Goal: Transaction & Acquisition: Purchase product/service

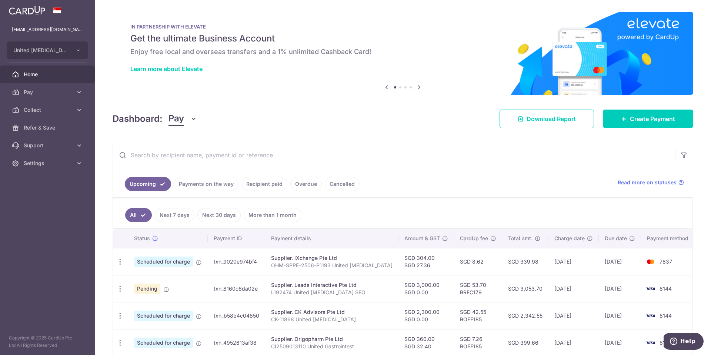
click at [386, 90] on icon at bounding box center [386, 87] width 9 height 9
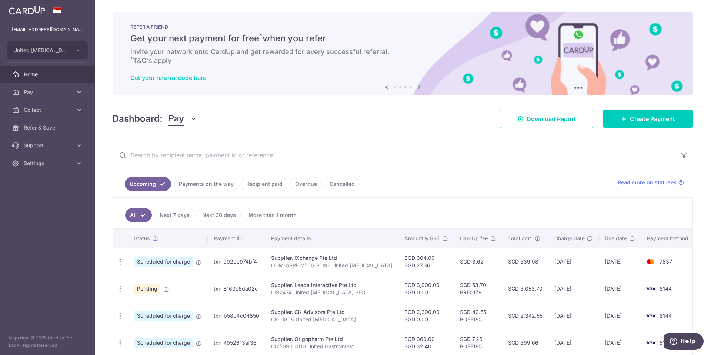
click at [386, 90] on icon at bounding box center [386, 87] width 9 height 9
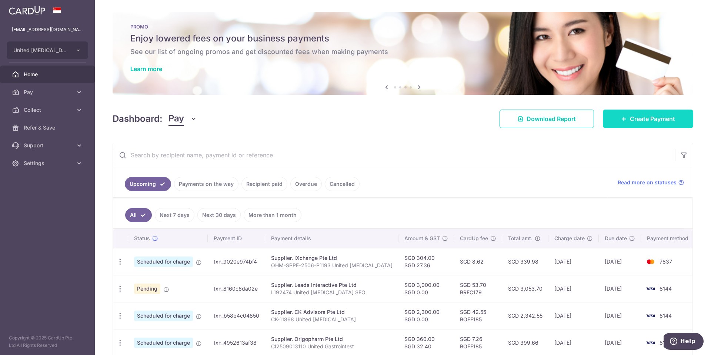
click at [637, 117] on span "Create Payment" at bounding box center [652, 118] width 45 height 9
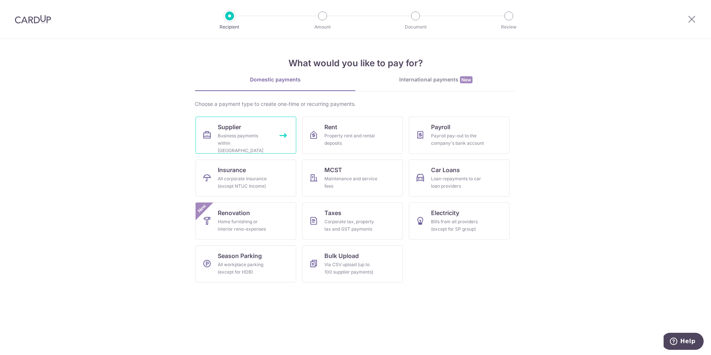
click at [262, 148] on link "Supplier Business payments within Singapore" at bounding box center [246, 135] width 101 height 37
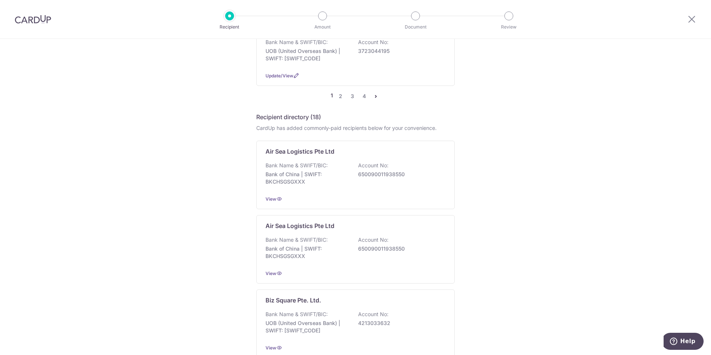
scroll to position [815, 0]
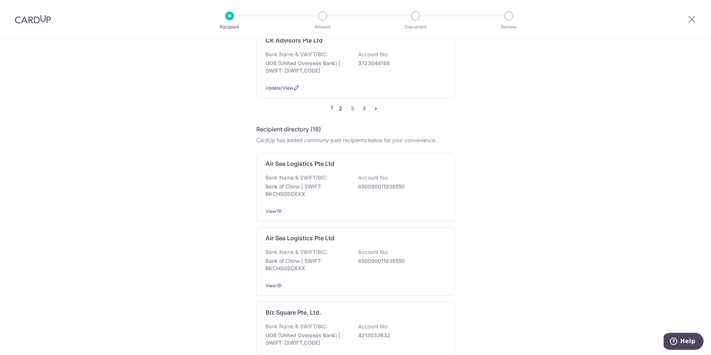
click at [338, 104] on link "2" at bounding box center [340, 108] width 9 height 9
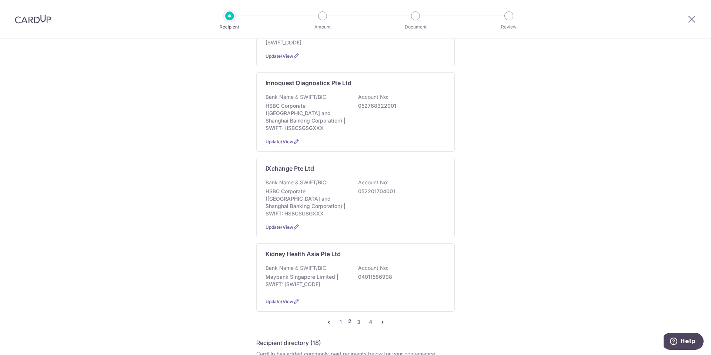
scroll to position [630, 0]
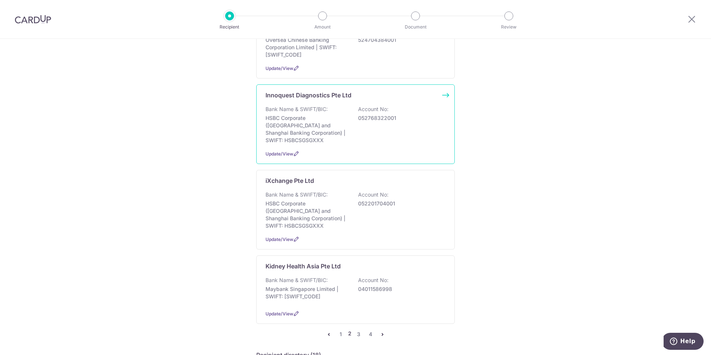
click at [398, 110] on div "Bank Name & SWIFT/BIC: HSBC Corporate (Hongkong and Shanghai Banking Corporatio…" at bounding box center [356, 125] width 180 height 39
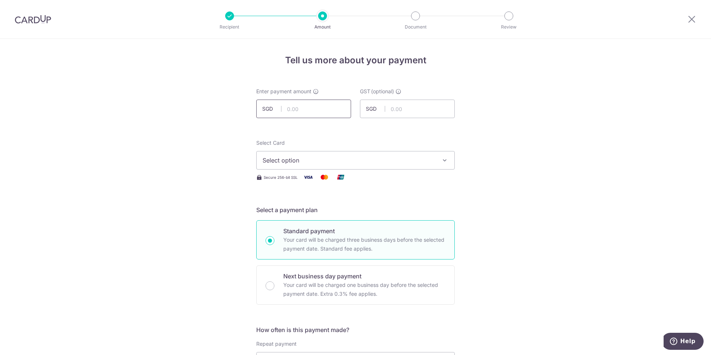
click at [319, 106] on input "text" at bounding box center [303, 109] width 95 height 19
paste input "1290.81"
type input "1,290.81"
click at [349, 160] on span "Select option" at bounding box center [349, 160] width 173 height 9
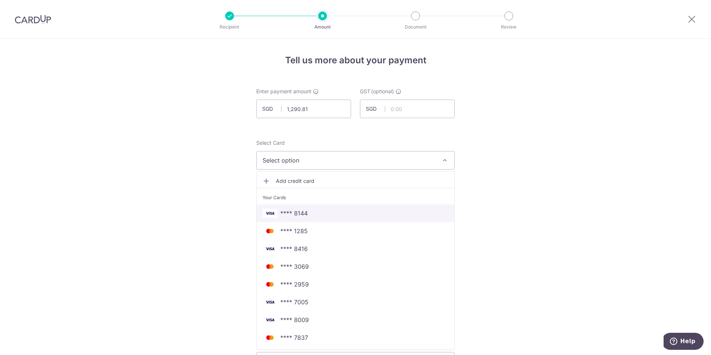
click at [334, 216] on span "**** 8144" at bounding box center [356, 213] width 186 height 9
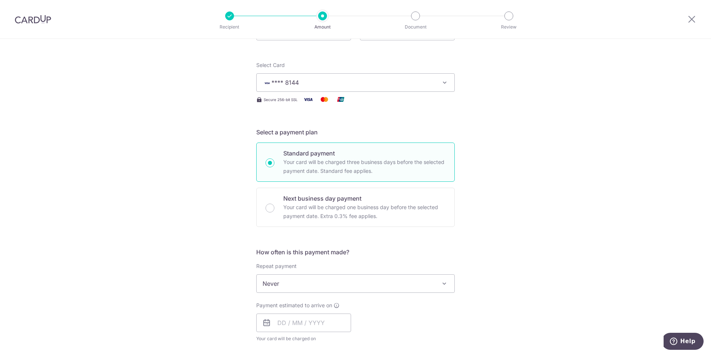
scroll to position [148, 0]
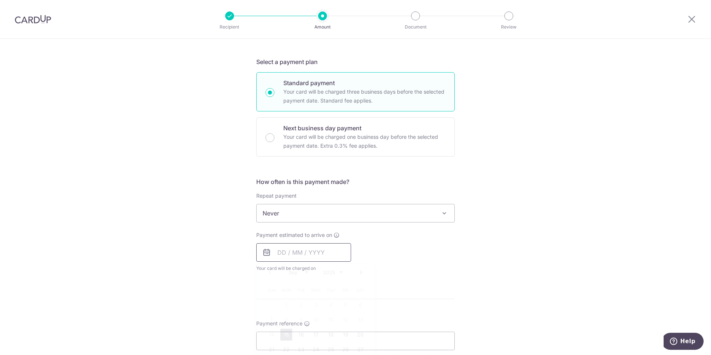
click at [312, 253] on input "text" at bounding box center [303, 252] width 95 height 19
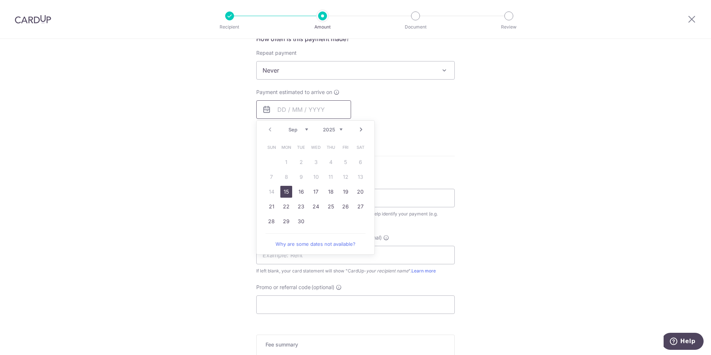
scroll to position [296, 0]
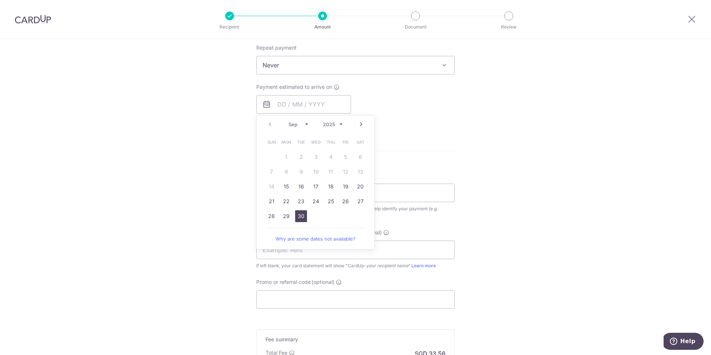
click at [299, 219] on link "30" at bounding box center [301, 216] width 12 height 12
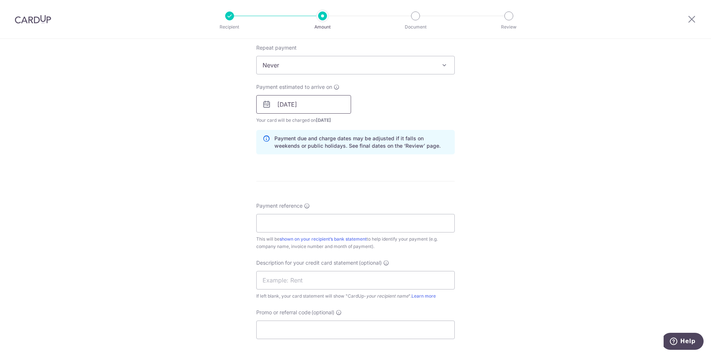
click at [313, 106] on input "[DATE]" at bounding box center [303, 104] width 95 height 19
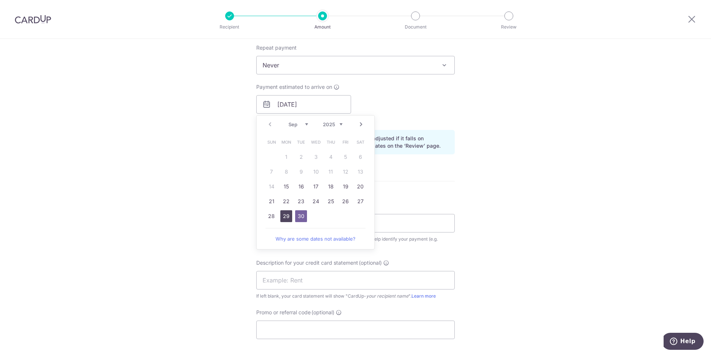
click at [286, 217] on link "29" at bounding box center [286, 216] width 12 height 12
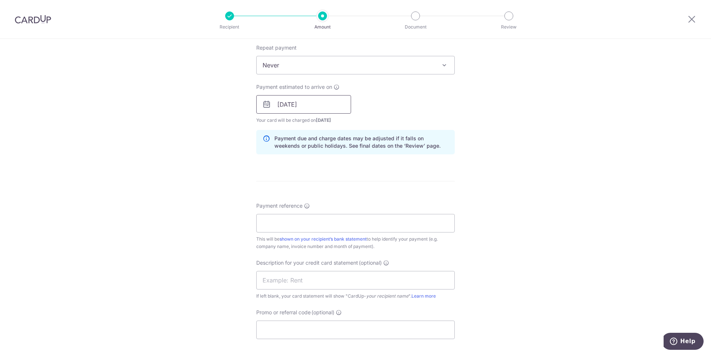
click at [325, 105] on input "[DATE]" at bounding box center [303, 104] width 95 height 19
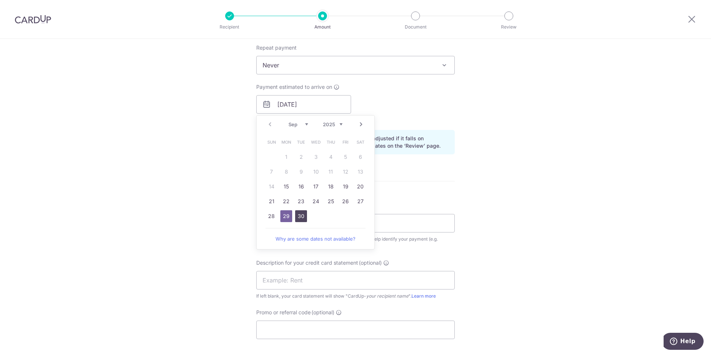
click at [299, 217] on link "30" at bounding box center [301, 216] width 12 height 12
type input "[DATE]"
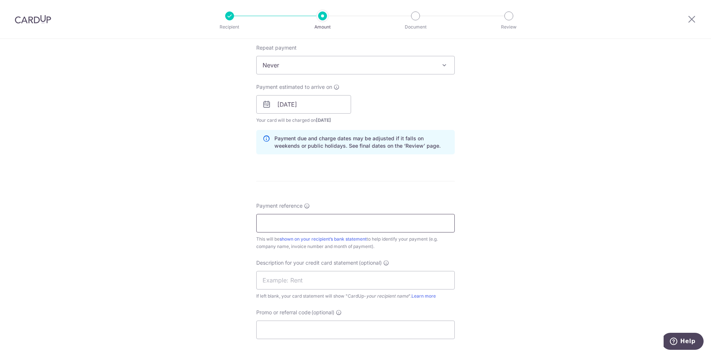
click at [381, 223] on input "Payment reference" at bounding box center [355, 223] width 199 height 19
click at [357, 226] on input "Payment reference" at bounding box center [355, 223] width 199 height 19
type input "535806 United [MEDICAL_DATA]"
type input "Clinic CUp Inno"
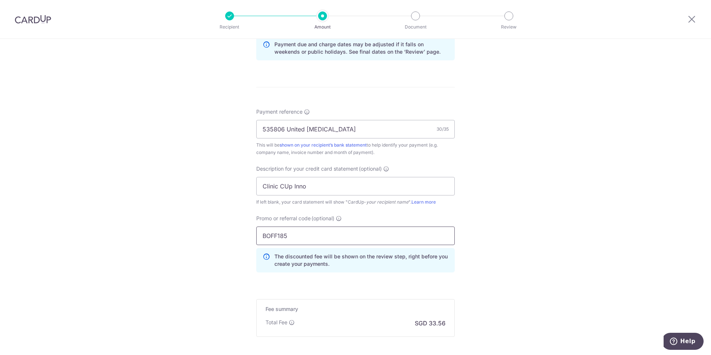
scroll to position [445, 0]
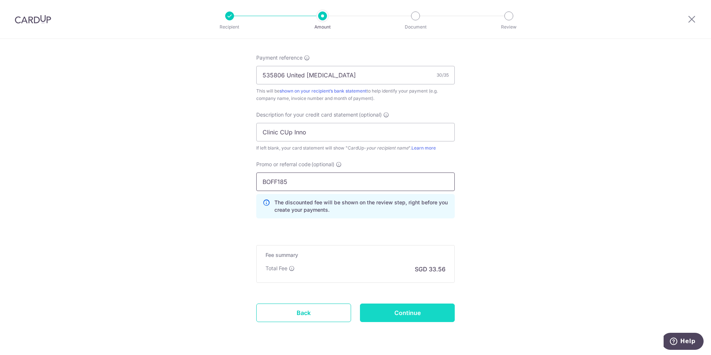
type input "BOFF185"
click at [423, 317] on input "Continue" at bounding box center [407, 313] width 95 height 19
type input "Create Schedule"
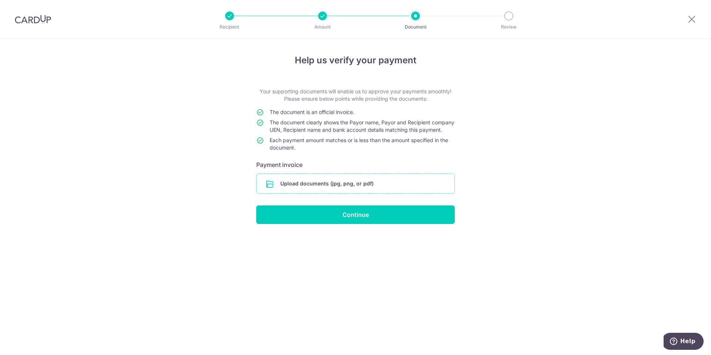
click at [353, 192] on input "file" at bounding box center [356, 183] width 198 height 19
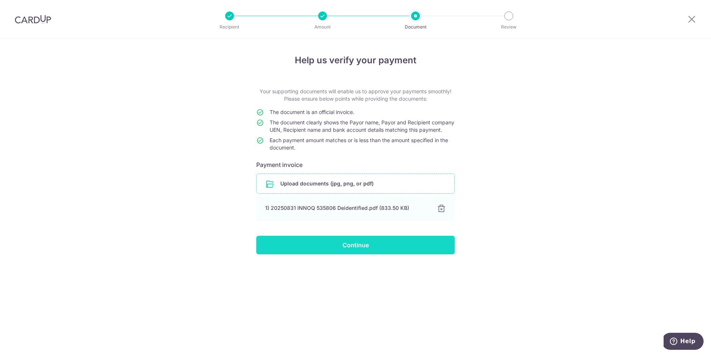
click at [357, 255] on input "Continue" at bounding box center [355, 245] width 199 height 19
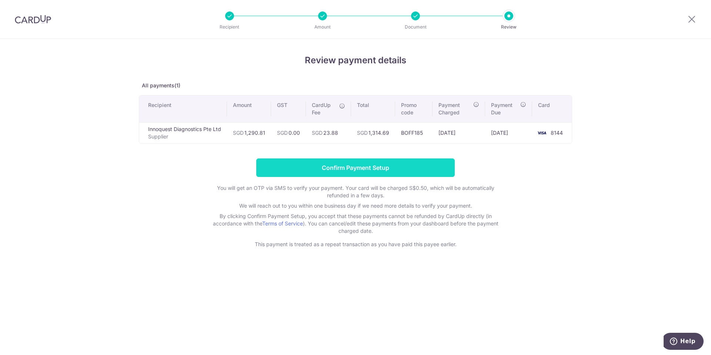
click at [381, 169] on input "Confirm Payment Setup" at bounding box center [355, 168] width 199 height 19
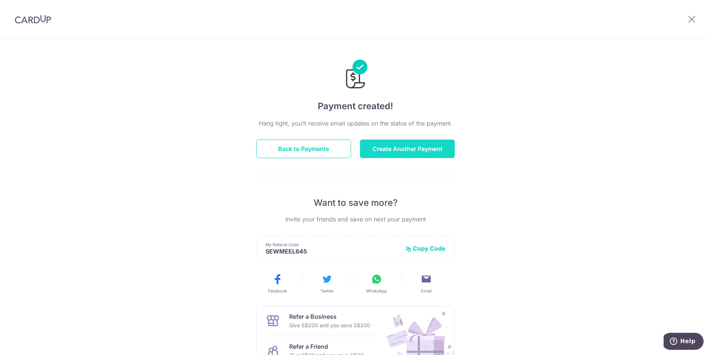
click at [426, 152] on button "Create Another Payment" at bounding box center [407, 149] width 95 height 19
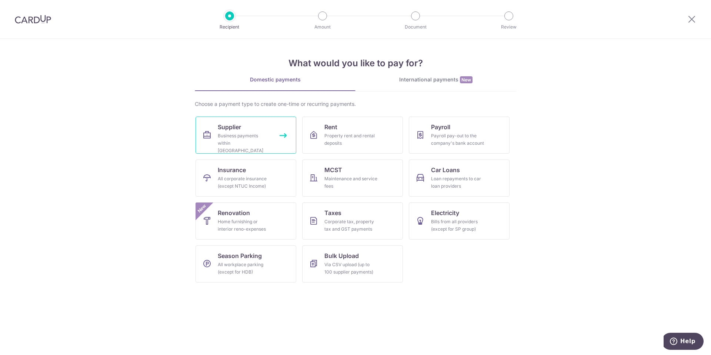
click at [227, 136] on div "Business payments within Singapore" at bounding box center [244, 143] width 53 height 22
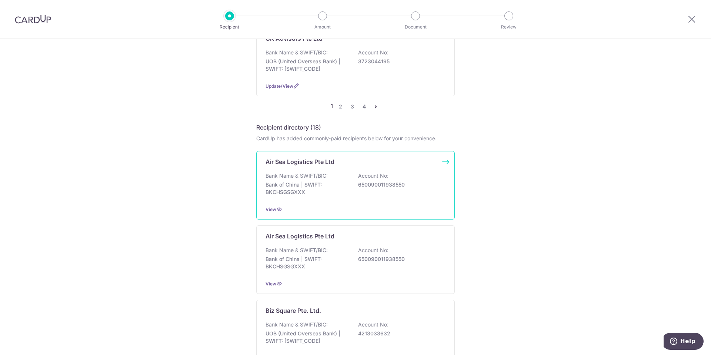
scroll to position [815, 0]
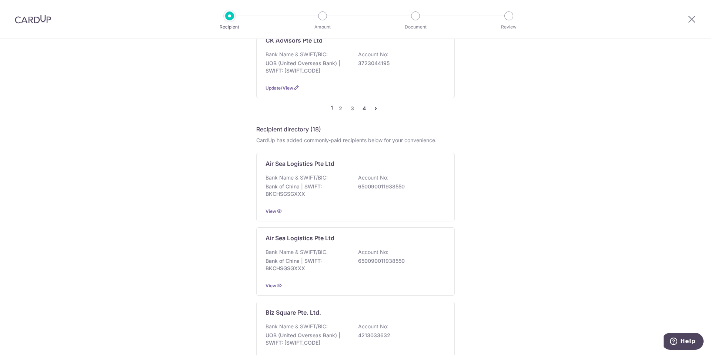
click at [362, 104] on link "4" at bounding box center [364, 108] width 9 height 9
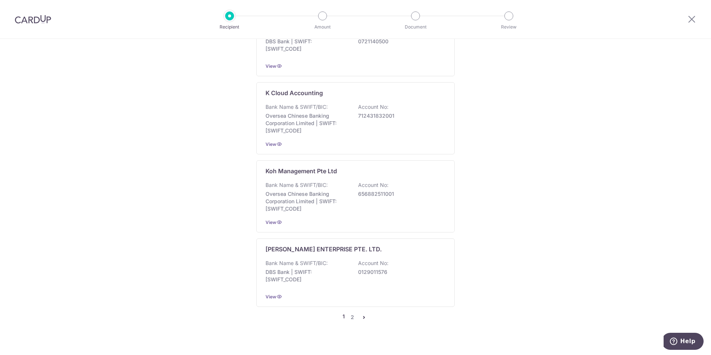
scroll to position [0, 0]
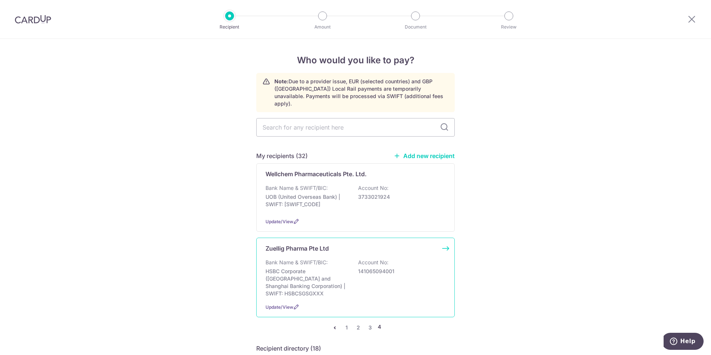
click at [409, 268] on p "141065094001" at bounding box center [399, 271] width 83 height 7
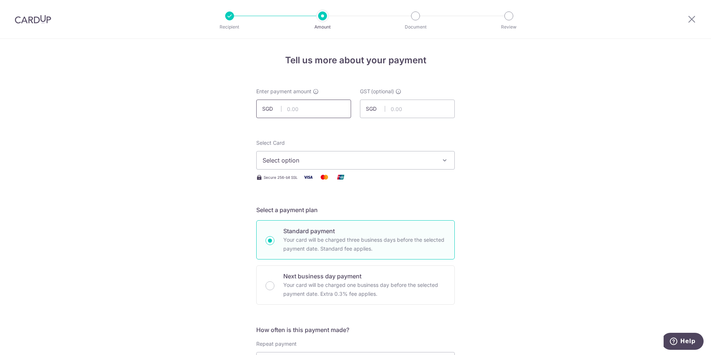
click at [307, 107] on input "text" at bounding box center [303, 109] width 95 height 19
type input "1,155.00"
type input "103.95"
click at [351, 157] on span "Select option" at bounding box center [349, 160] width 173 height 9
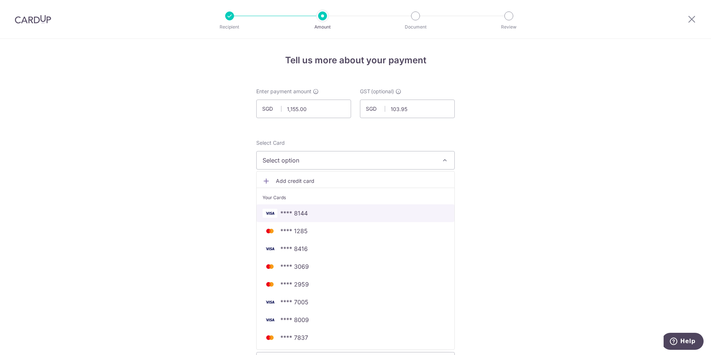
click at [331, 220] on link "**** 8144" at bounding box center [356, 214] width 198 height 18
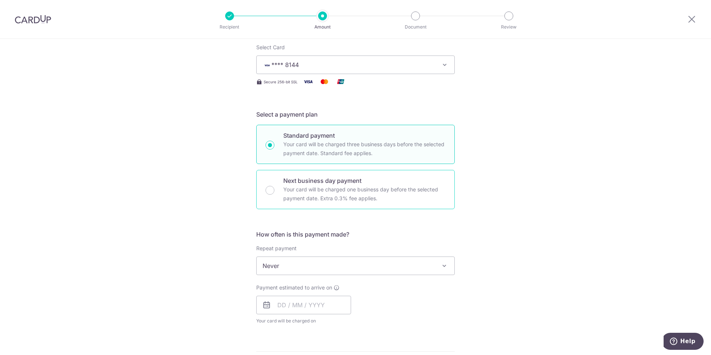
scroll to position [185, 0]
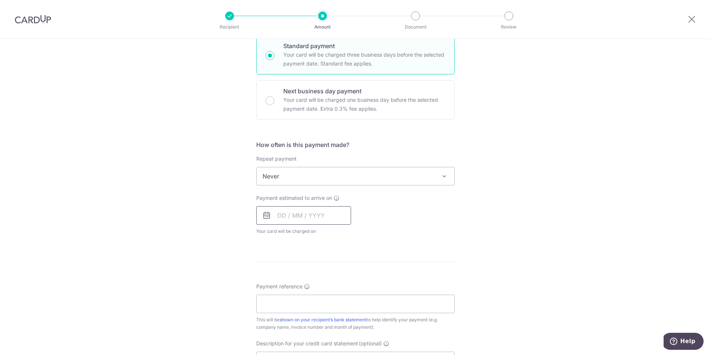
click at [294, 217] on input "text" at bounding box center [303, 215] width 95 height 19
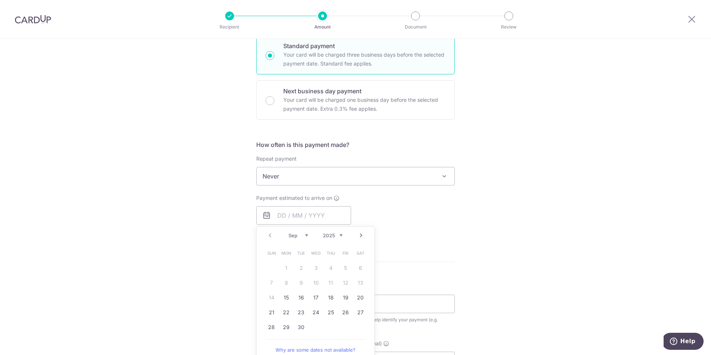
click at [359, 233] on link "Next" at bounding box center [361, 235] width 9 height 9
click at [316, 270] on link "1" at bounding box center [316, 268] width 12 height 12
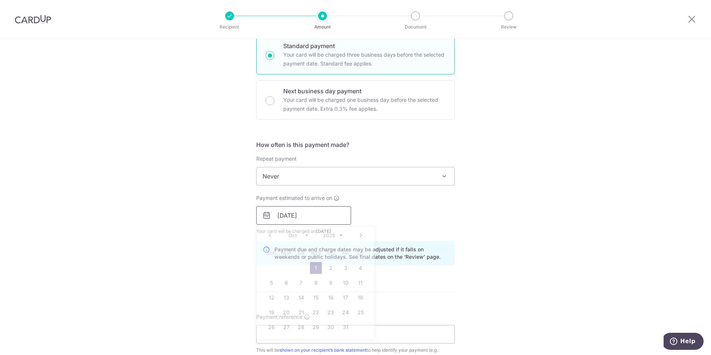
click at [325, 222] on input "01/10/2025" at bounding box center [303, 215] width 95 height 19
click at [330, 268] on link "2" at bounding box center [331, 268] width 12 height 12
type input "[DATE]"
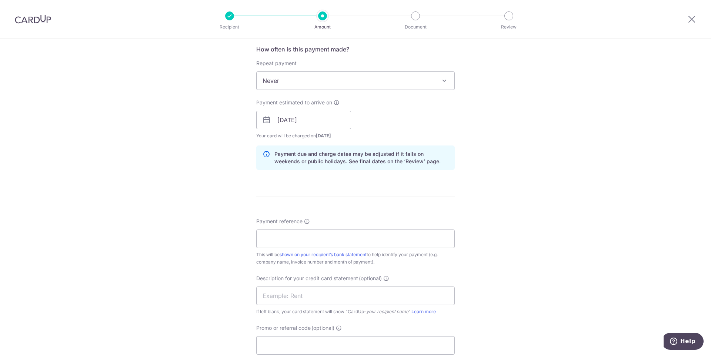
scroll to position [296, 0]
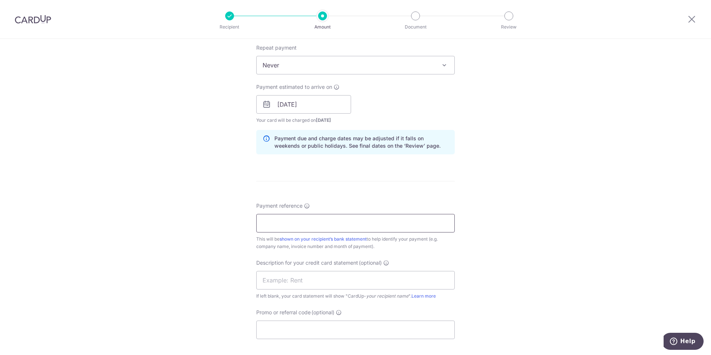
click at [283, 226] on input "Payment reference" at bounding box center [355, 223] width 199 height 19
type input "1087138115 United [MEDICAL_DATA]"
type input "Clinic CUp Zuel"
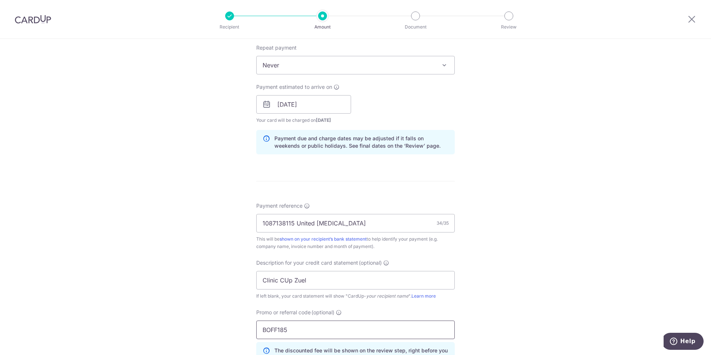
scroll to position [445, 0]
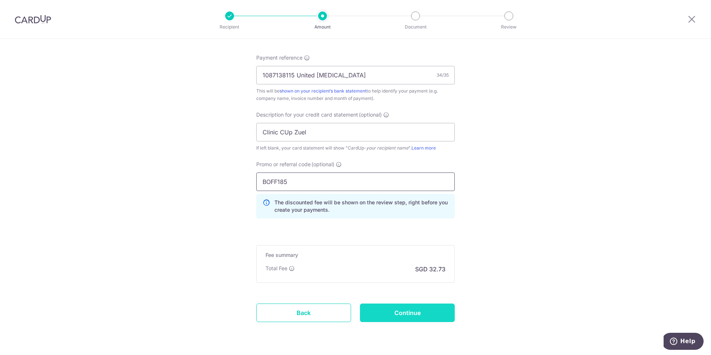
type input "BOFF185"
click at [390, 318] on input "Continue" at bounding box center [407, 313] width 95 height 19
type input "Create Schedule"
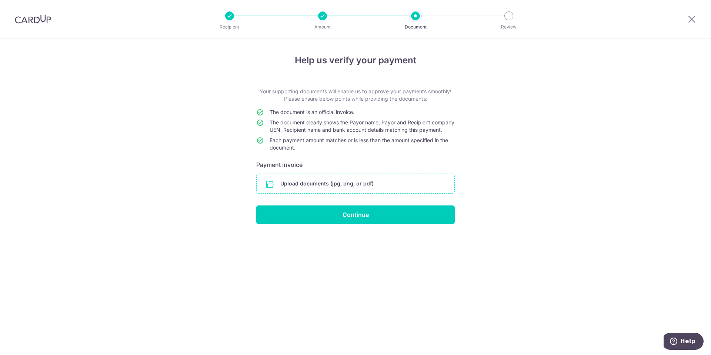
click at [347, 190] on input "file" at bounding box center [356, 183] width 198 height 19
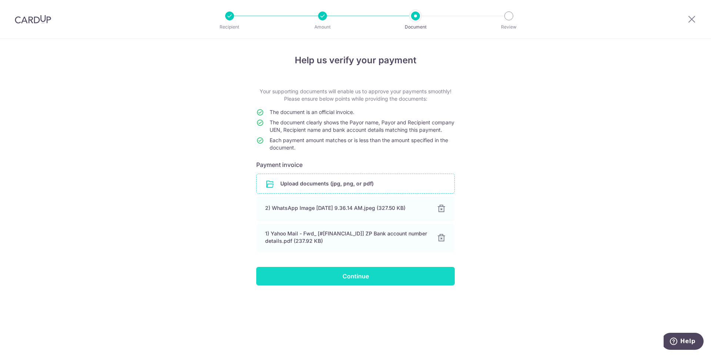
click at [356, 286] on input "Continue" at bounding box center [355, 276] width 199 height 19
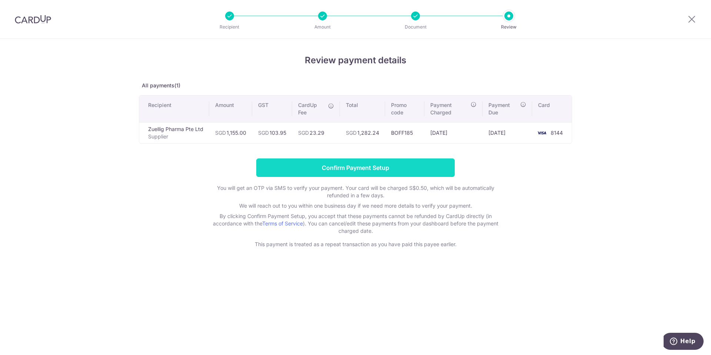
click at [408, 172] on input "Confirm Payment Setup" at bounding box center [355, 168] width 199 height 19
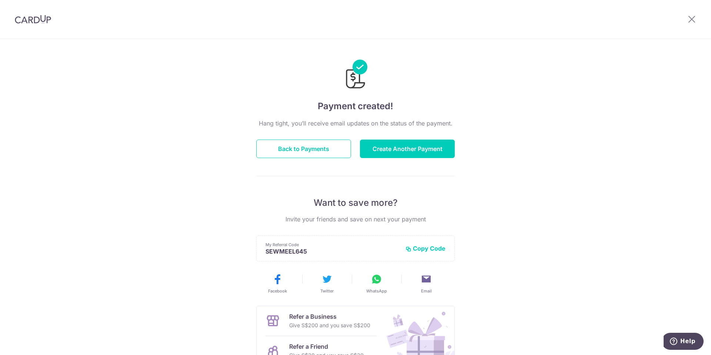
click at [690, 24] on div at bounding box center [692, 19] width 39 height 39
click at [690, 21] on icon at bounding box center [692, 18] width 9 height 9
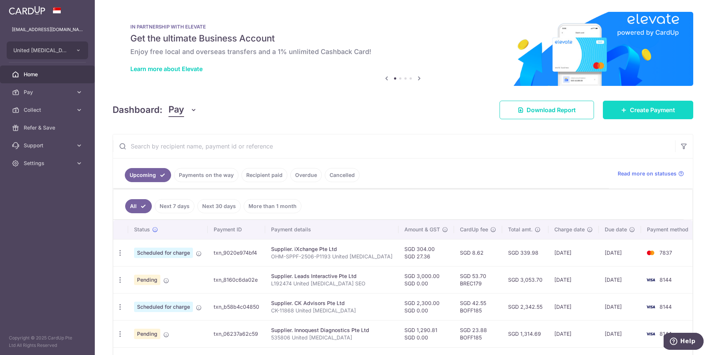
click at [642, 110] on span "Create Payment" at bounding box center [652, 110] width 45 height 9
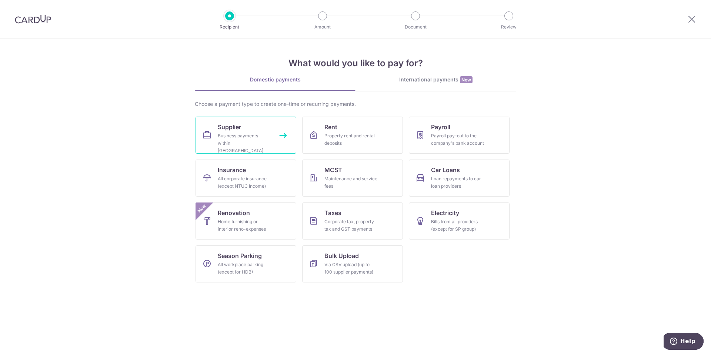
click at [240, 127] on span "Supplier" at bounding box center [229, 127] width 23 height 9
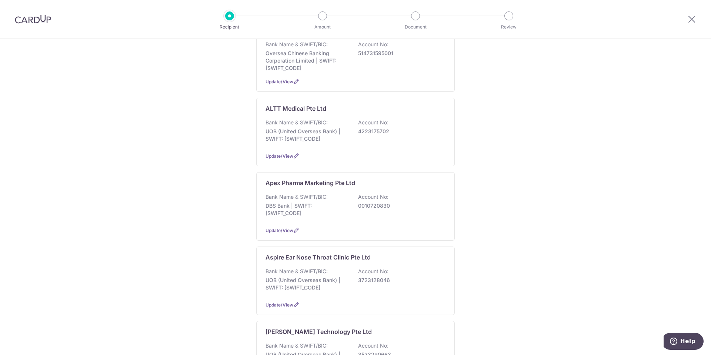
scroll to position [593, 0]
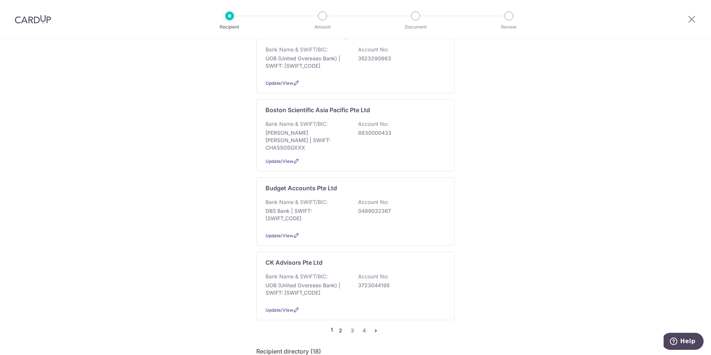
click at [339, 326] on link "2" at bounding box center [340, 330] width 9 height 9
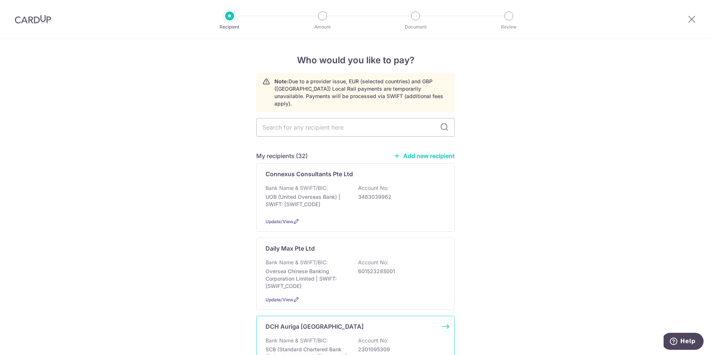
click at [331, 316] on div "DCH Auriga [GEOGRAPHIC_DATA] Bank Name & SWIFT/BIC: SCB (Standard Chartered Ban…" at bounding box center [355, 352] width 199 height 72
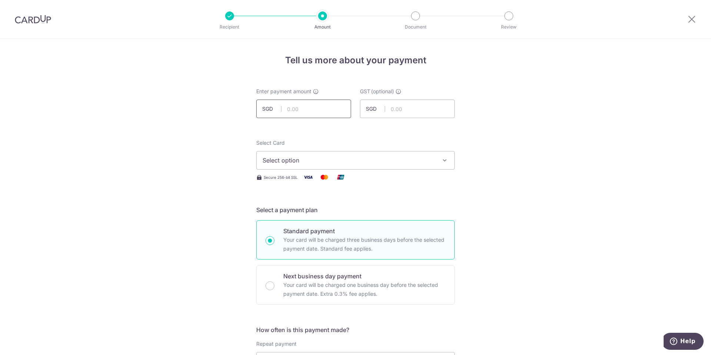
click at [314, 107] on input "text" at bounding box center [303, 109] width 95 height 19
type input "560.00"
type input "50.40"
drag, startPoint x: 695, startPoint y: 19, endPoint x: 388, endPoint y: 33, distance: 307.5
click at [695, 19] on icon at bounding box center [692, 18] width 9 height 9
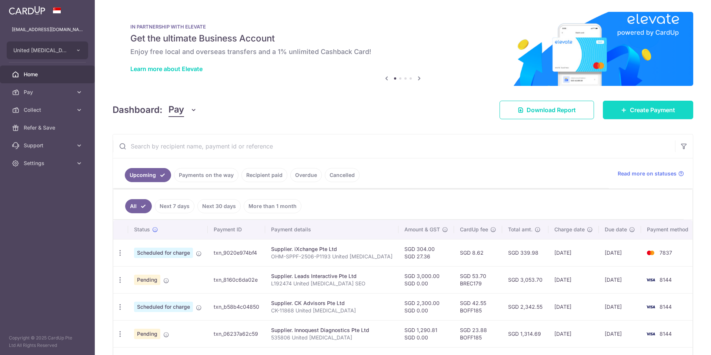
click at [637, 112] on span "Create Payment" at bounding box center [652, 110] width 45 height 9
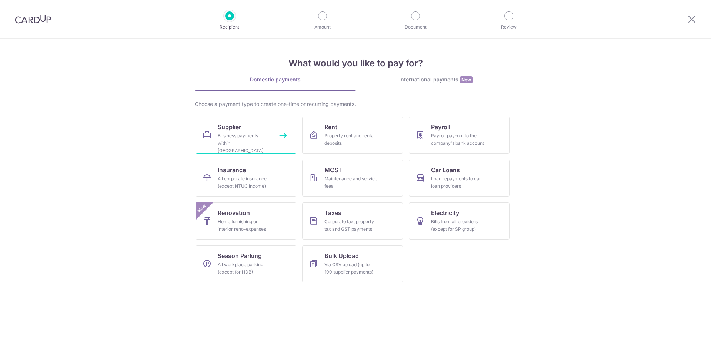
click at [226, 138] on div "Business payments within [GEOGRAPHIC_DATA]" at bounding box center [244, 143] width 53 height 22
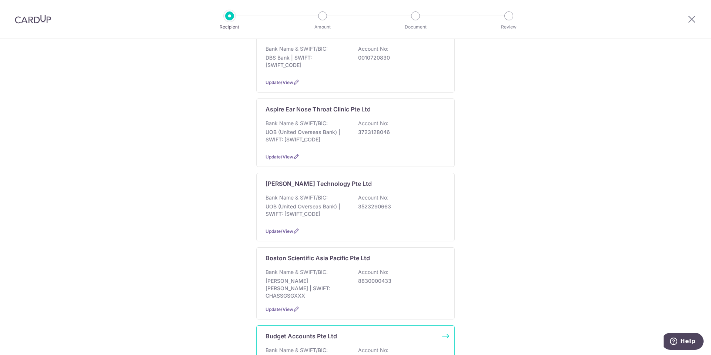
scroll to position [630, 0]
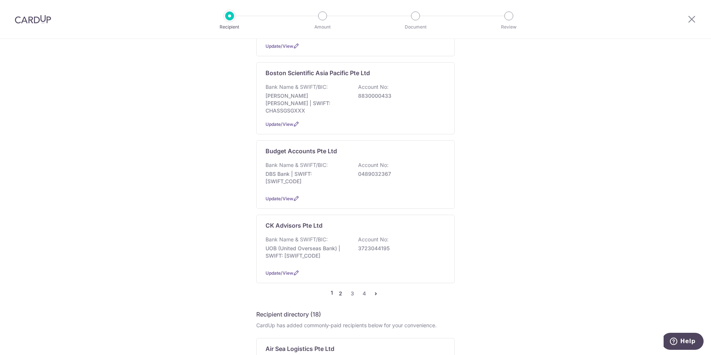
click at [340, 289] on link "2" at bounding box center [340, 293] width 9 height 9
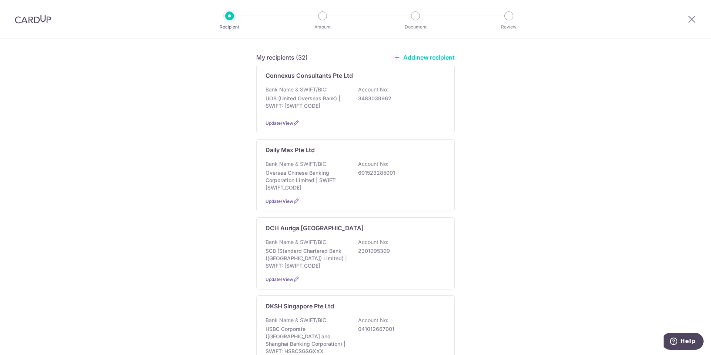
scroll to position [185, 0]
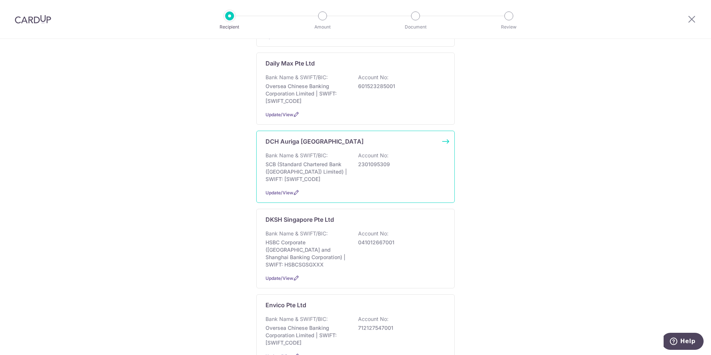
click at [331, 170] on p "SCB (Standard Chartered Bank (Singapore) Limited) | SWIFT: SCBLSG22XXX" at bounding box center [307, 172] width 83 height 22
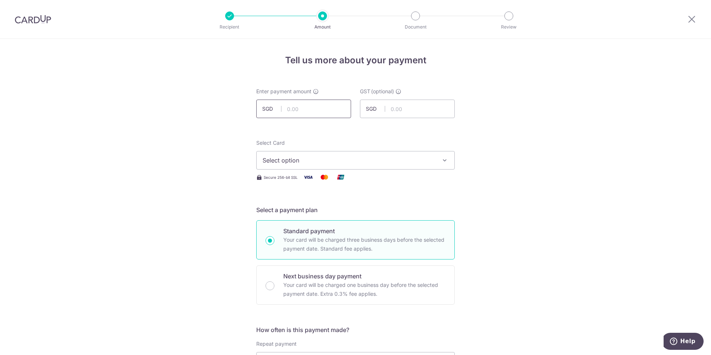
click at [308, 106] on input "text" at bounding box center [303, 109] width 95 height 19
type input "560.00"
type input "50.40"
click at [344, 162] on span "Select option" at bounding box center [349, 160] width 173 height 9
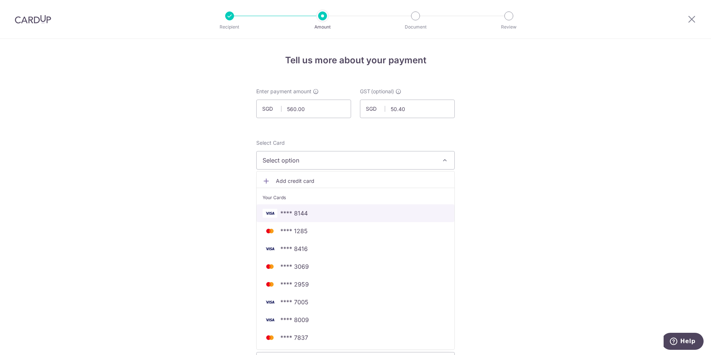
click at [326, 212] on span "**** 8144" at bounding box center [356, 213] width 186 height 9
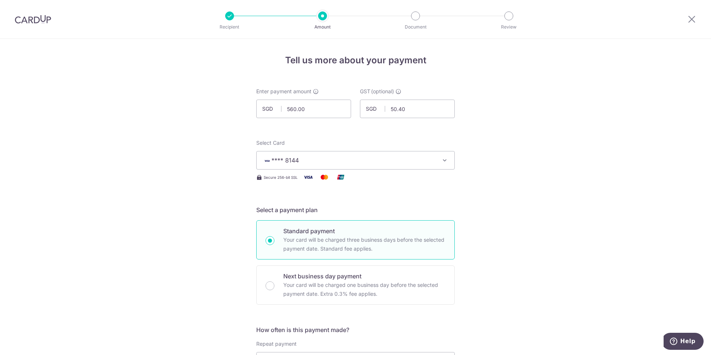
scroll to position [185, 0]
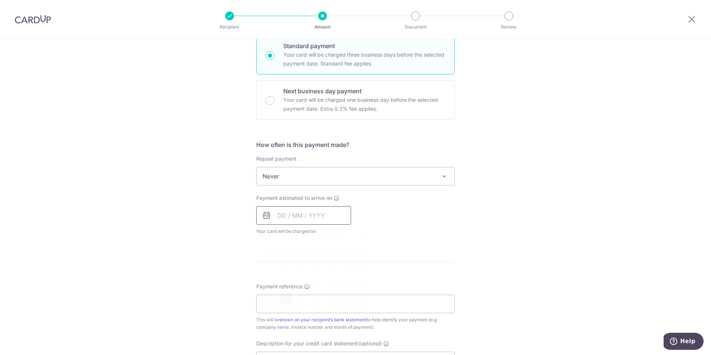
click at [315, 215] on input "text" at bounding box center [303, 215] width 95 height 19
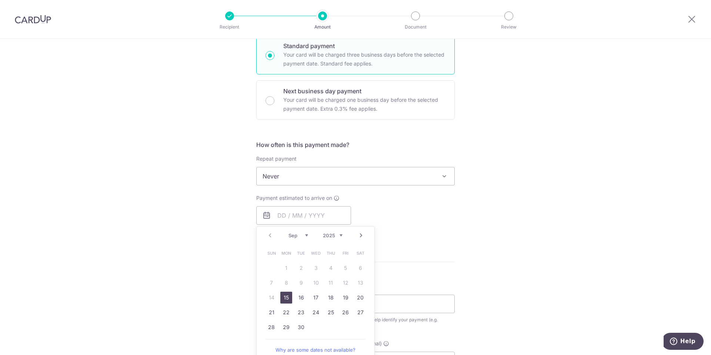
click at [360, 235] on link "Next" at bounding box center [361, 235] width 9 height 9
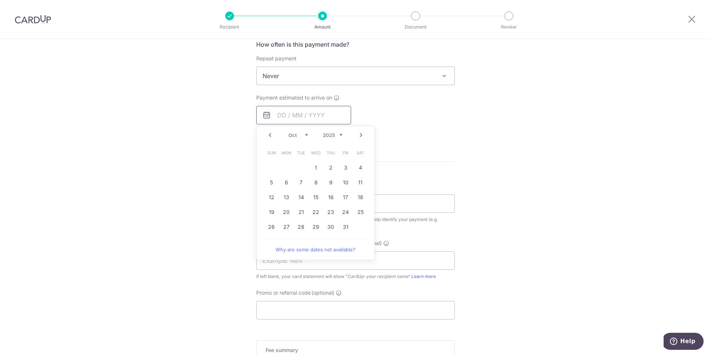
scroll to position [296, 0]
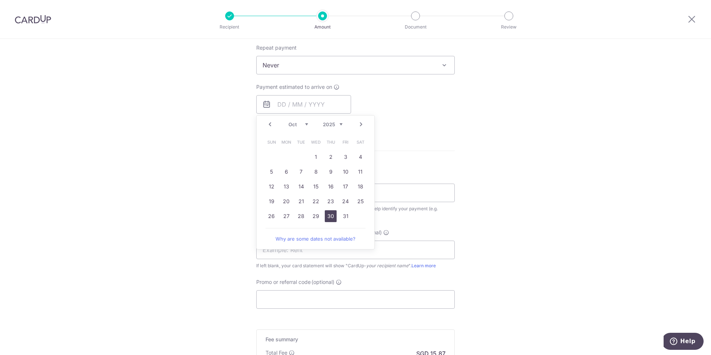
click at [330, 215] on link "30" at bounding box center [331, 216] width 12 height 12
type input "[DATE]"
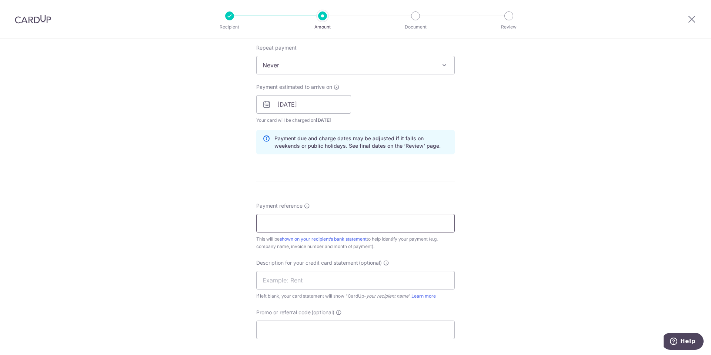
click at [328, 219] on input "Payment reference" at bounding box center [355, 223] width 199 height 19
type input "41017883SO 12127606 United [MEDICAL_DATA]"
click at [336, 287] on input "text" at bounding box center [355, 280] width 199 height 19
type input "Clinic CUp DCHa"
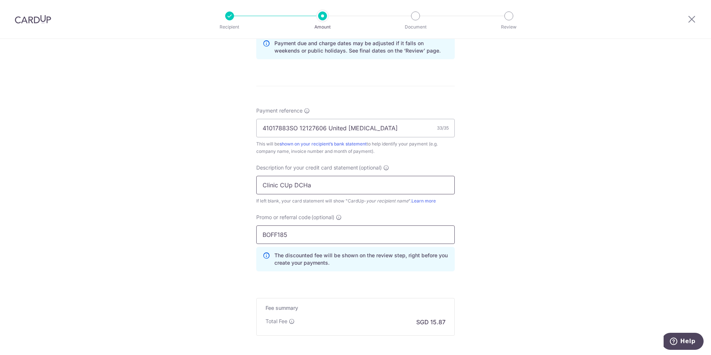
scroll to position [467, 0]
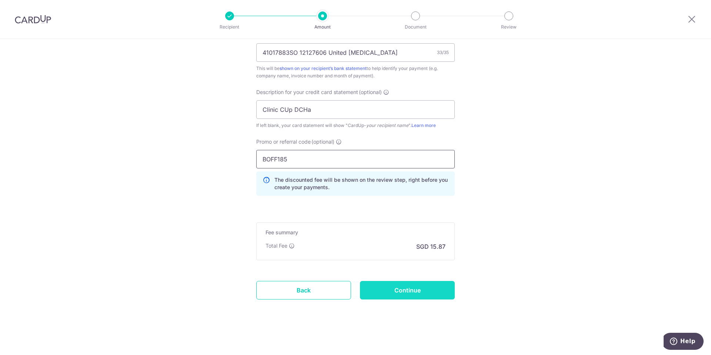
type input "BOFF185"
click at [420, 292] on input "Continue" at bounding box center [407, 290] width 95 height 19
type input "Create Schedule"
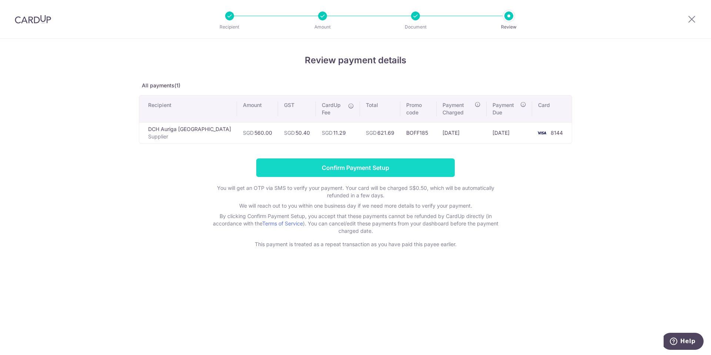
click at [364, 167] on input "Confirm Payment Setup" at bounding box center [355, 168] width 199 height 19
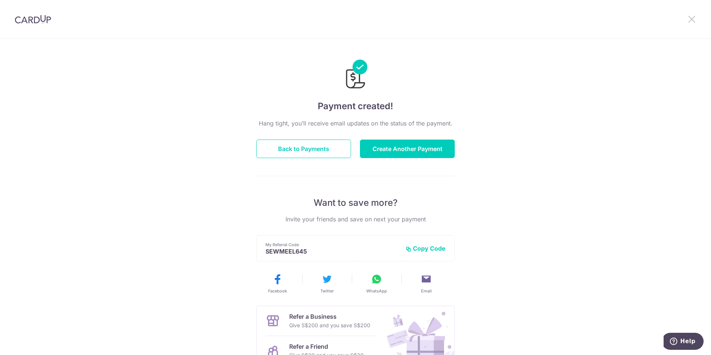
click at [693, 18] on icon at bounding box center [692, 18] width 9 height 9
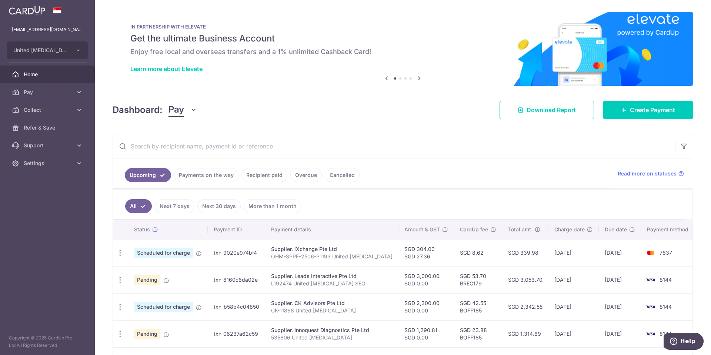
scroll to position [209, 0]
